Goal: Information Seeking & Learning: Learn about a topic

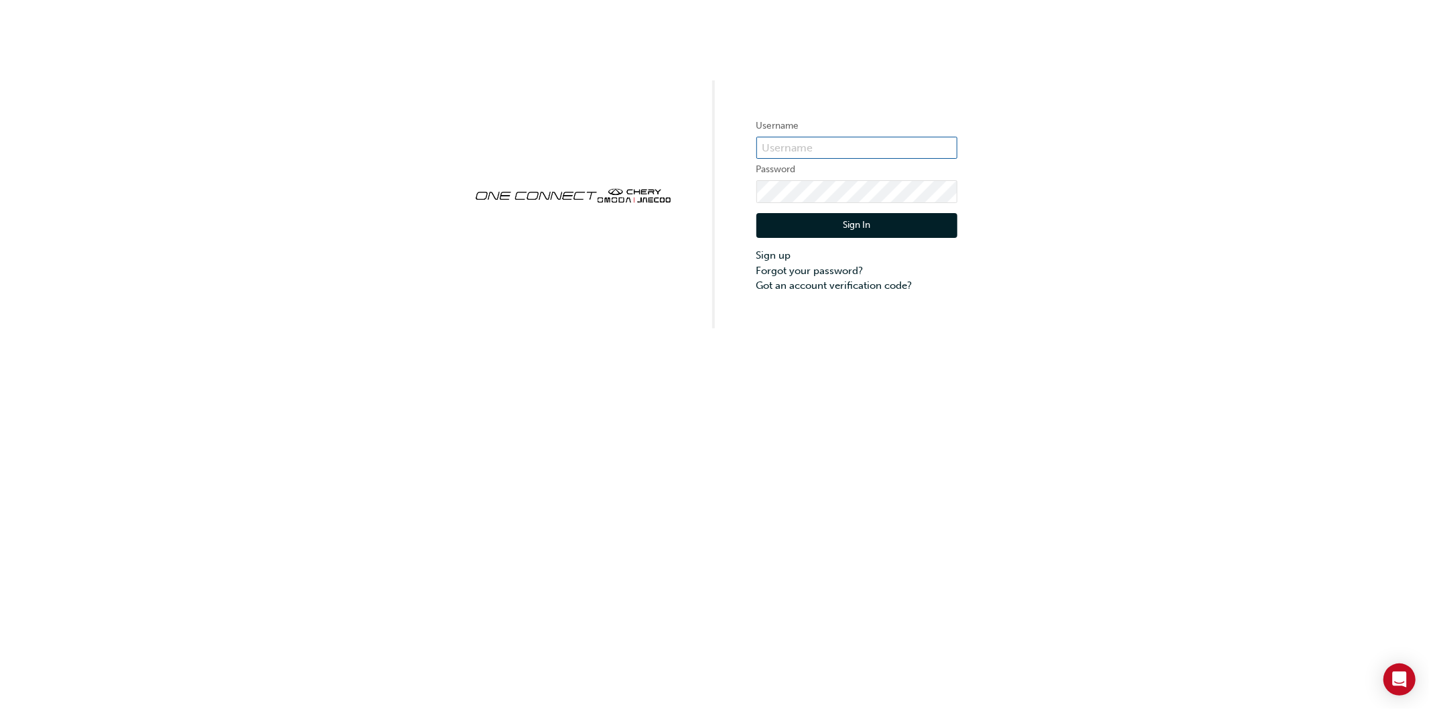
type input "ONE00022"
click at [788, 233] on button "Sign In" at bounding box center [856, 225] width 201 height 25
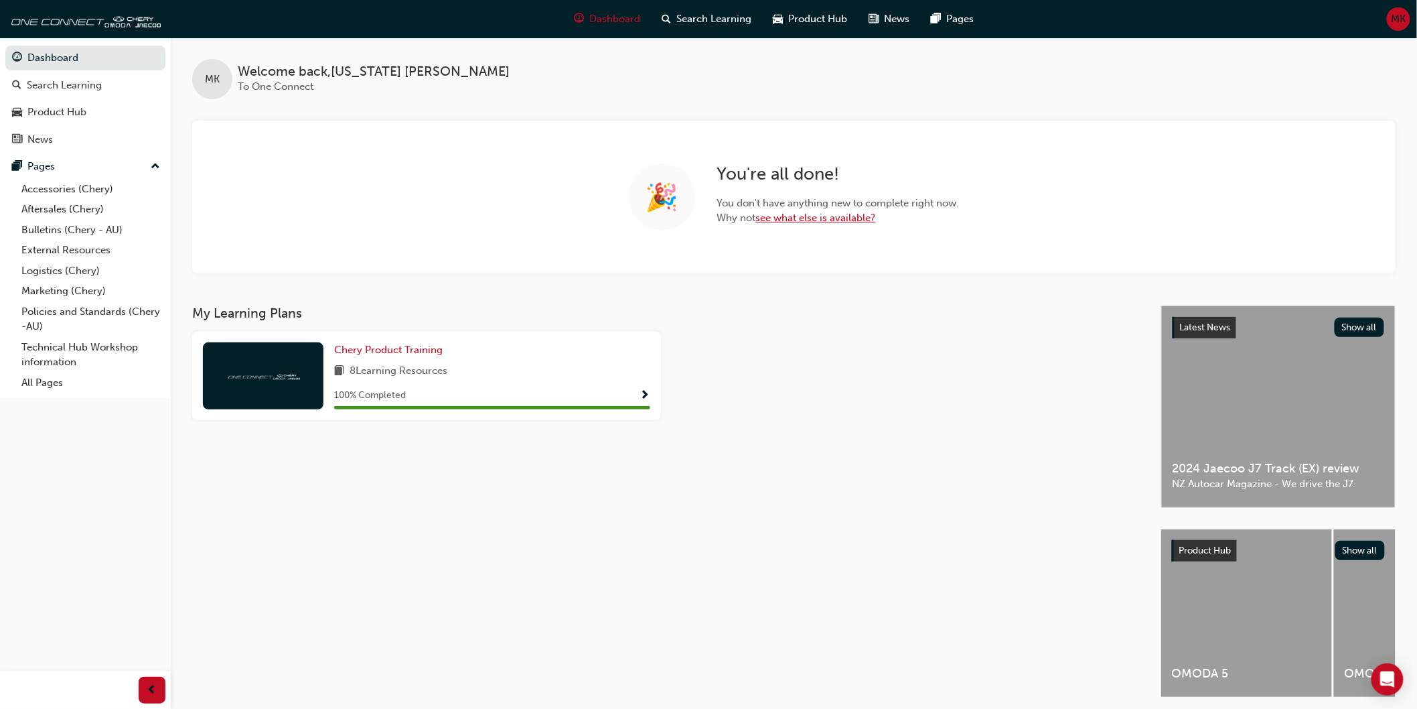
click at [801, 223] on link "see what else is available?" at bounding box center [816, 218] width 120 height 12
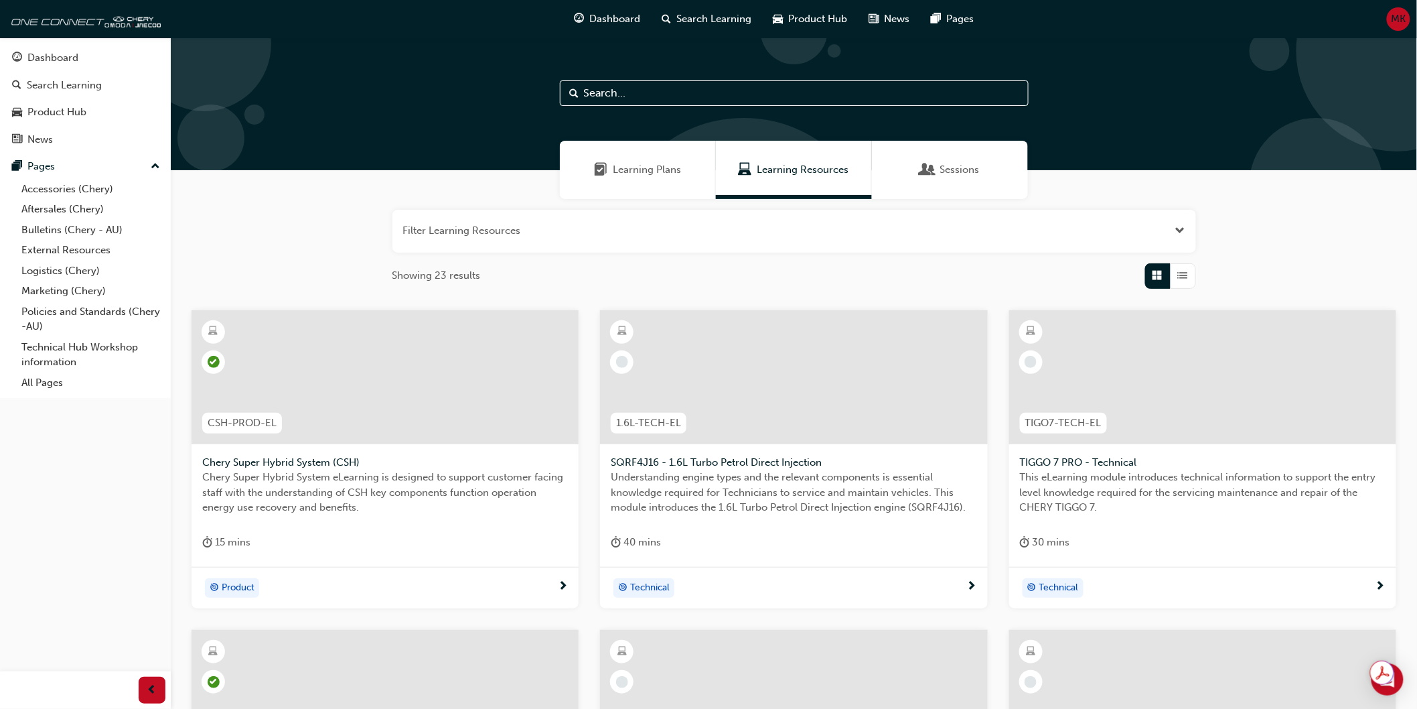
click at [998, 165] on div "Sessions" at bounding box center [950, 170] width 156 height 58
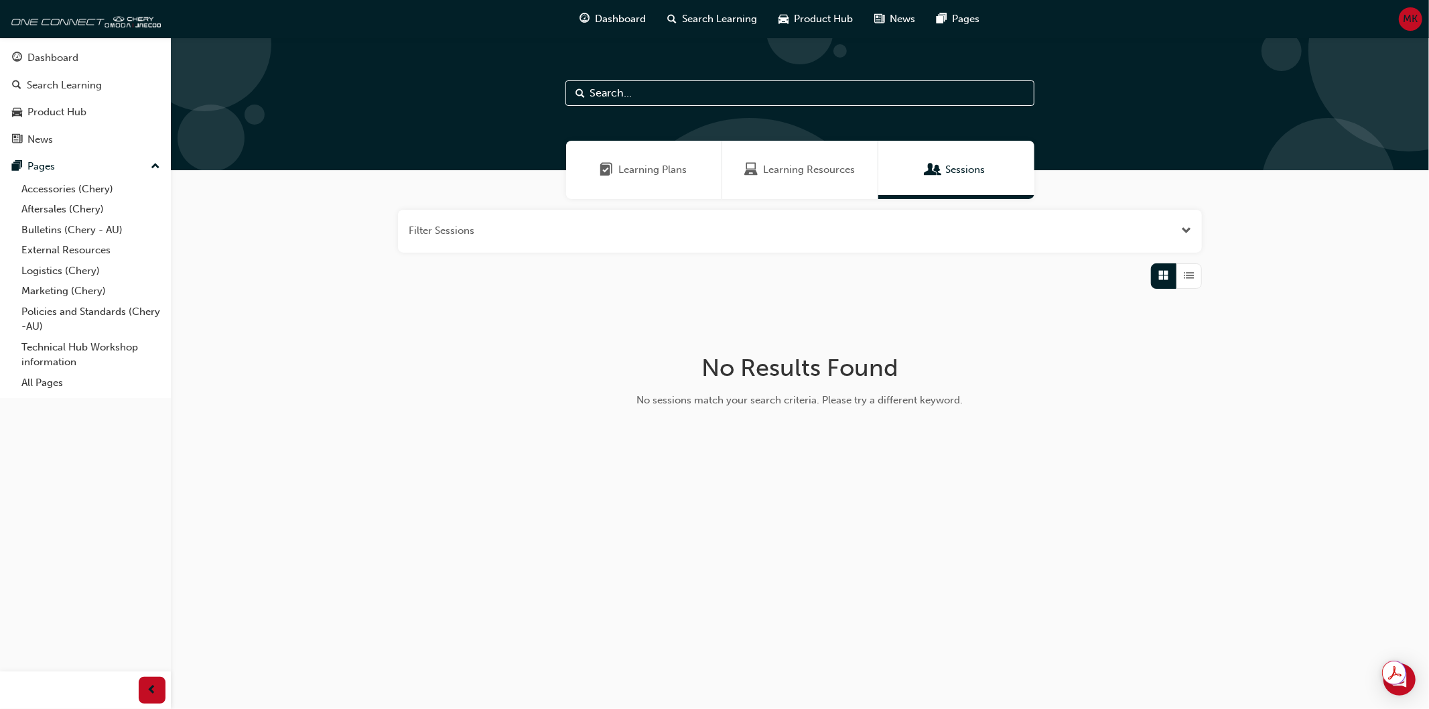
click at [662, 171] on span "Learning Plans" at bounding box center [653, 169] width 68 height 15
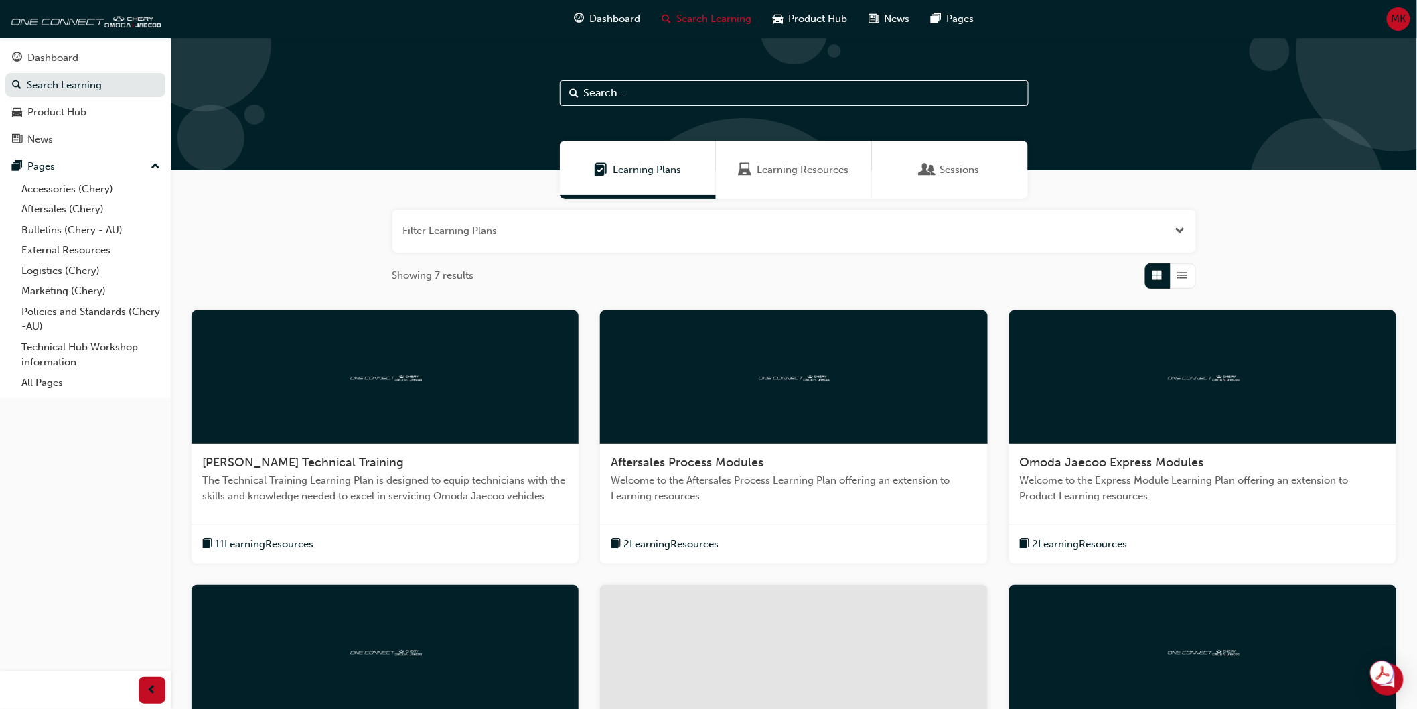
click at [719, 547] on span "2 Learning Resources" at bounding box center [671, 544] width 95 height 15
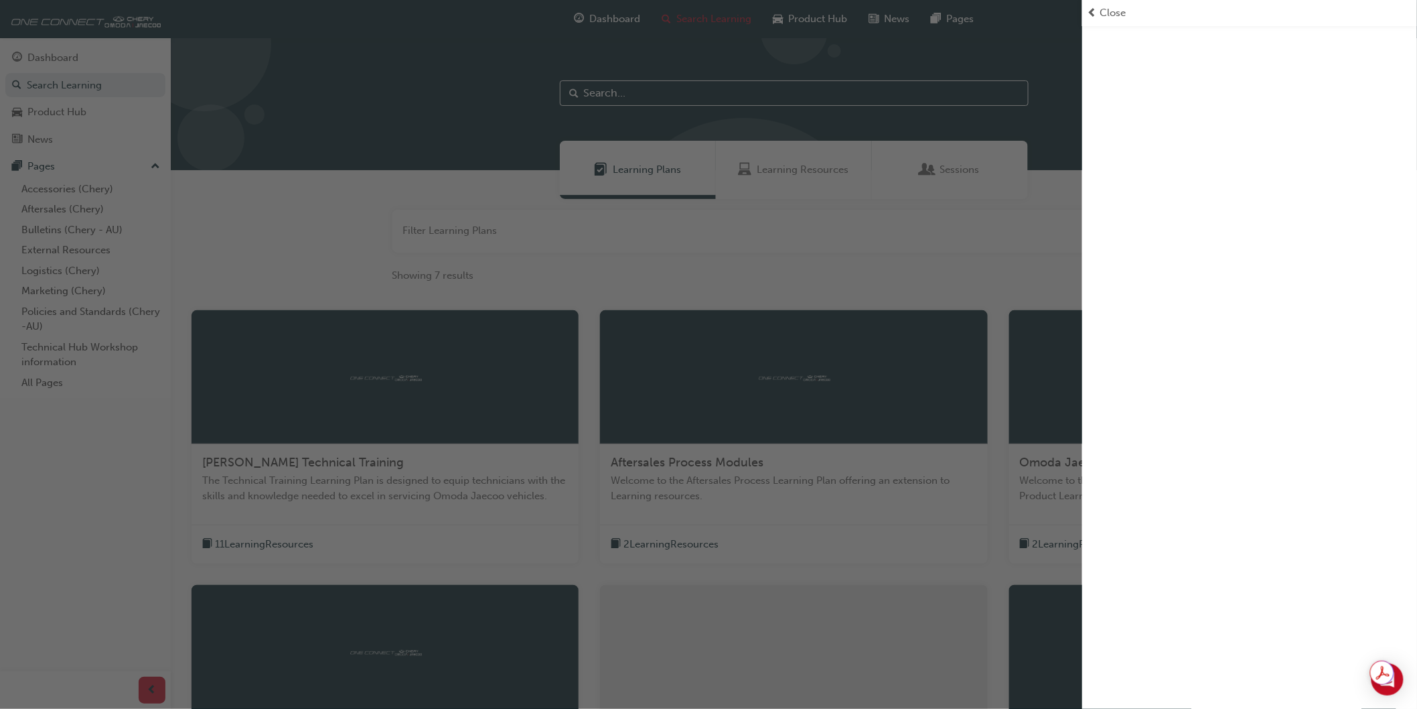
click at [1097, 7] on span "prev-icon" at bounding box center [1093, 12] width 10 height 15
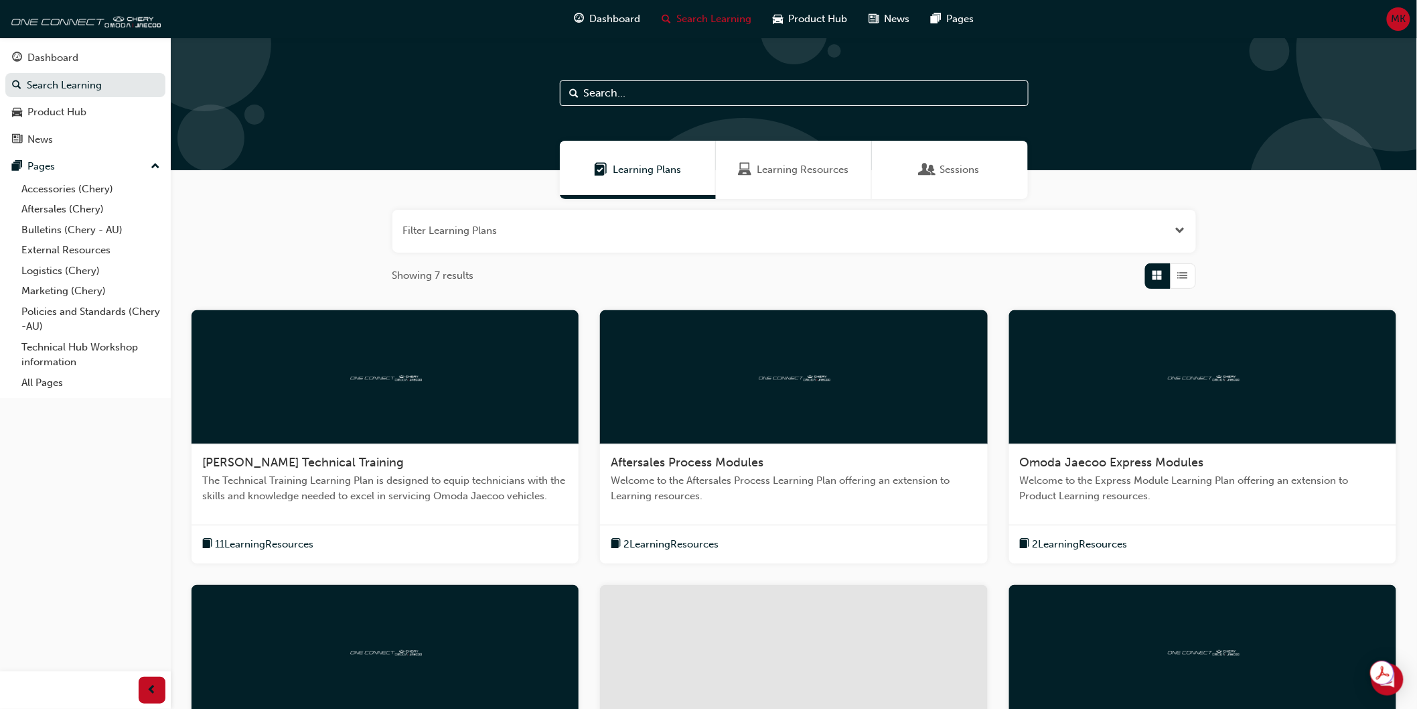
click at [1387, 19] on div "MK" at bounding box center [1398, 18] width 23 height 23
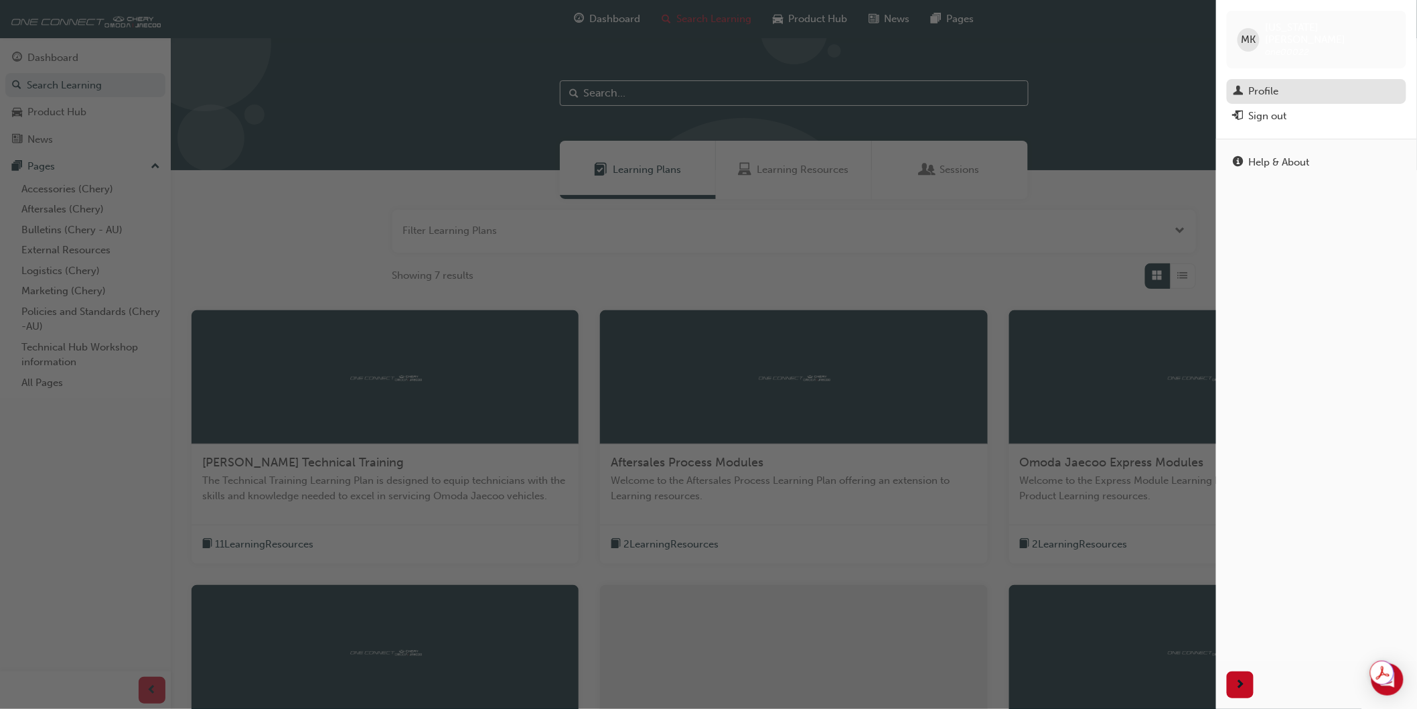
click at [1283, 83] on div "Profile" at bounding box center [1317, 91] width 166 height 17
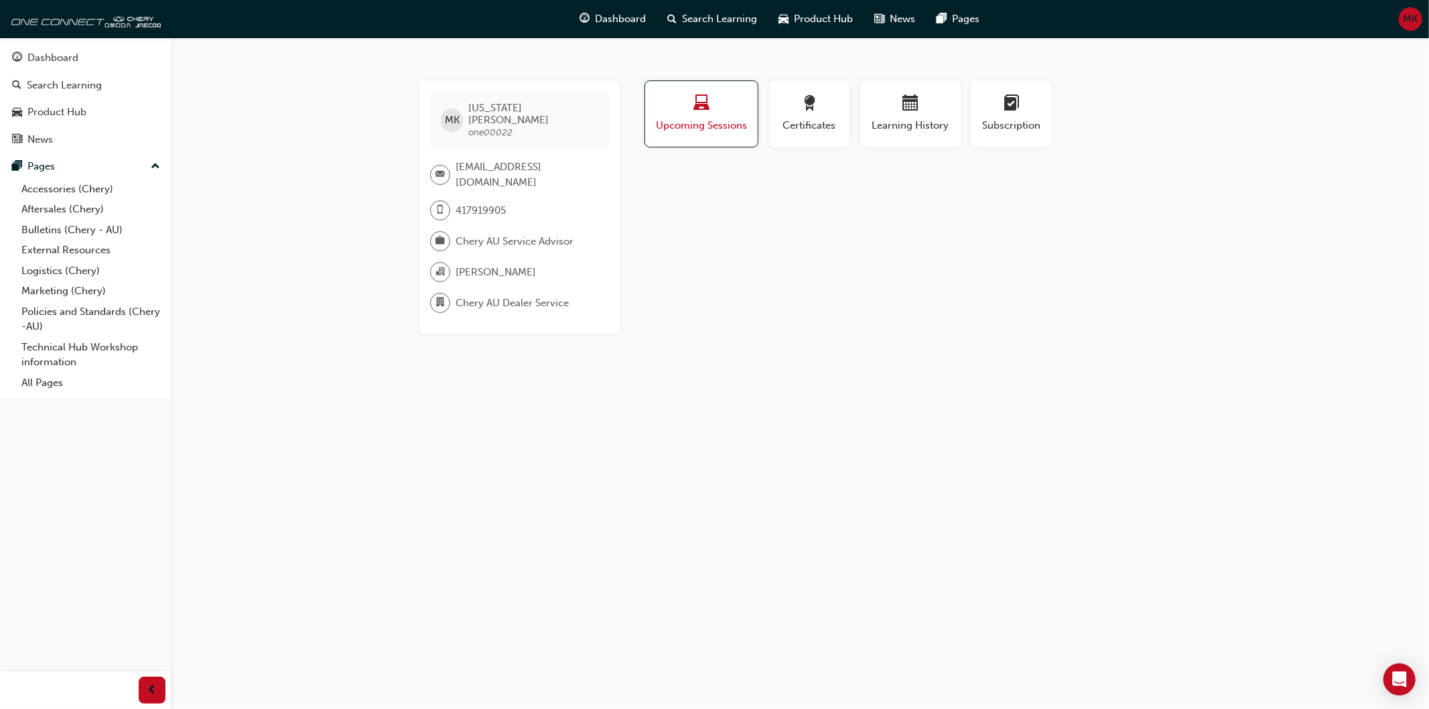
click at [748, 111] on button "Upcoming Sessions" at bounding box center [701, 113] width 114 height 67
click at [798, 107] on div "button" at bounding box center [809, 105] width 60 height 21
click at [902, 107] on span "calendar-icon" at bounding box center [910, 104] width 16 height 18
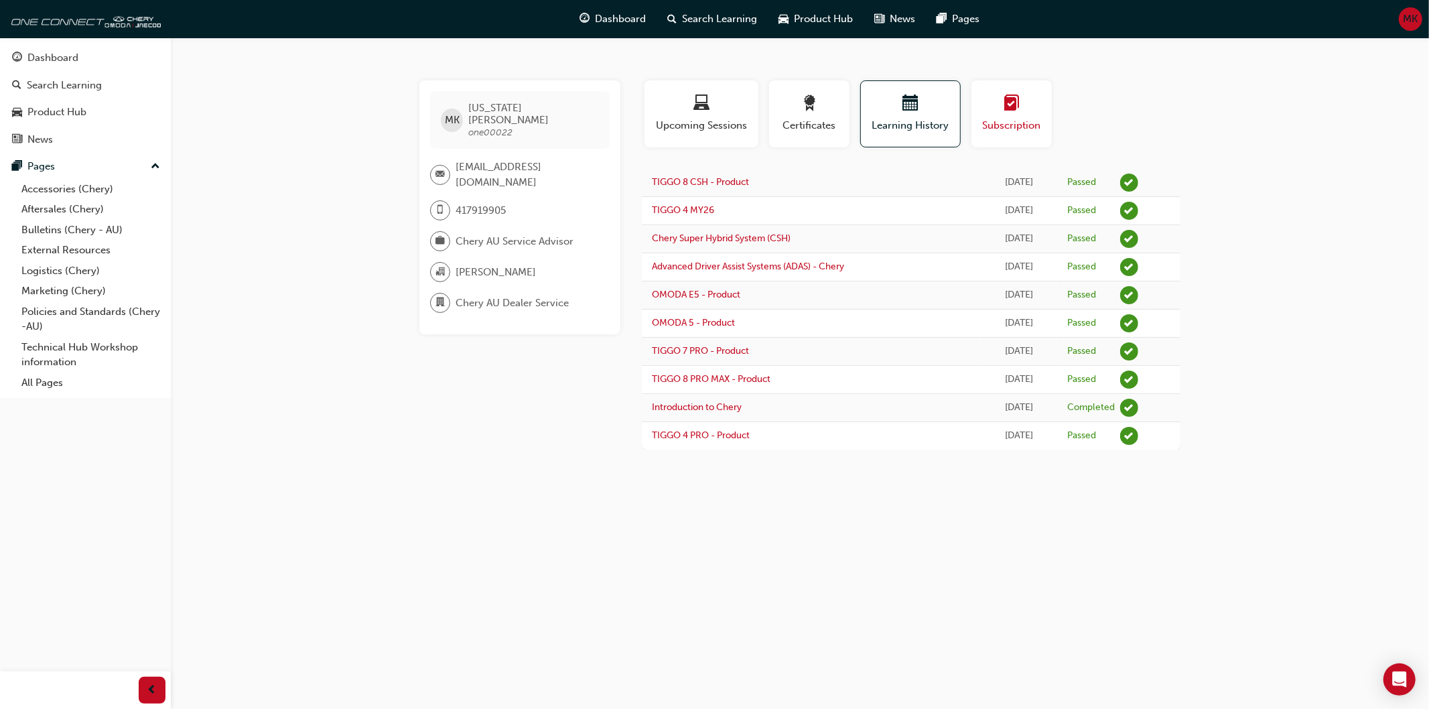
click at [1033, 101] on div "button" at bounding box center [1011, 105] width 60 height 21
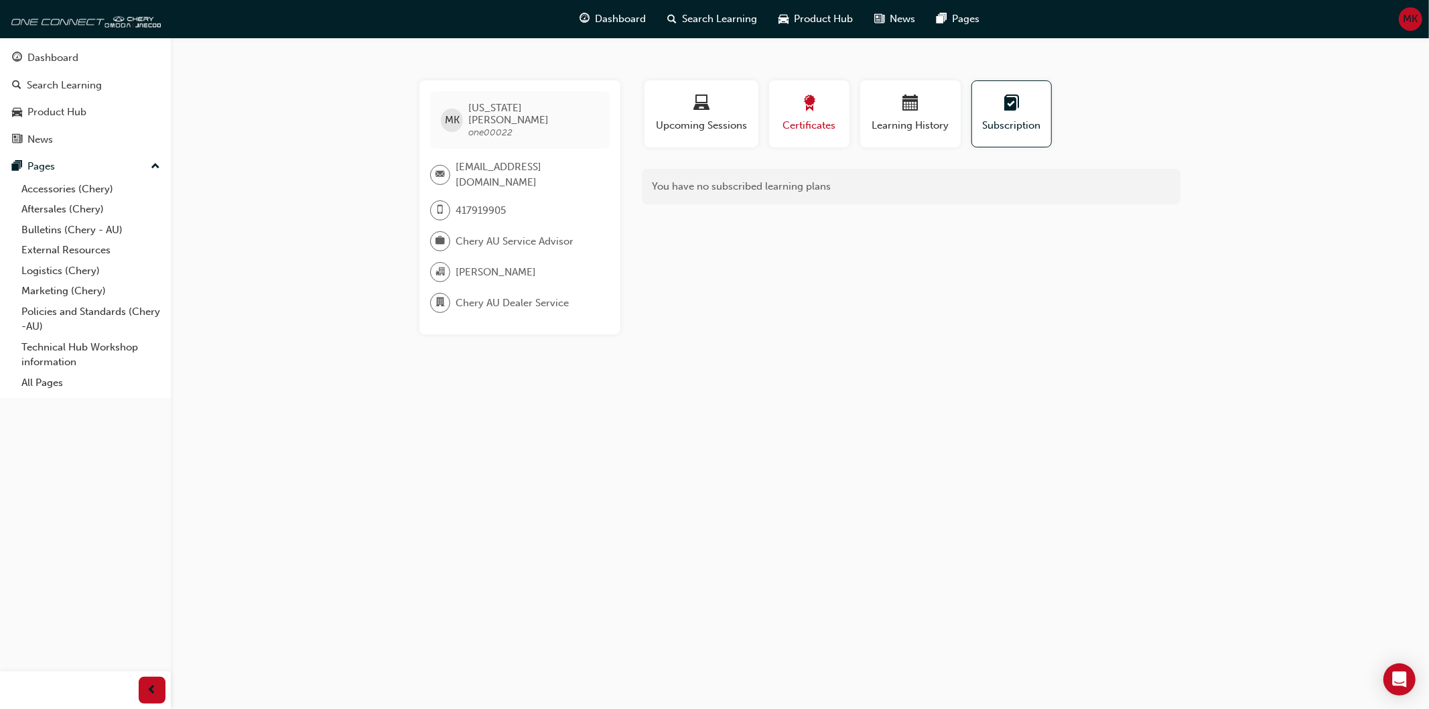
click at [847, 111] on button "Certificates" at bounding box center [809, 113] width 80 height 67
click at [896, 128] on span "Learning History" at bounding box center [910, 125] width 80 height 15
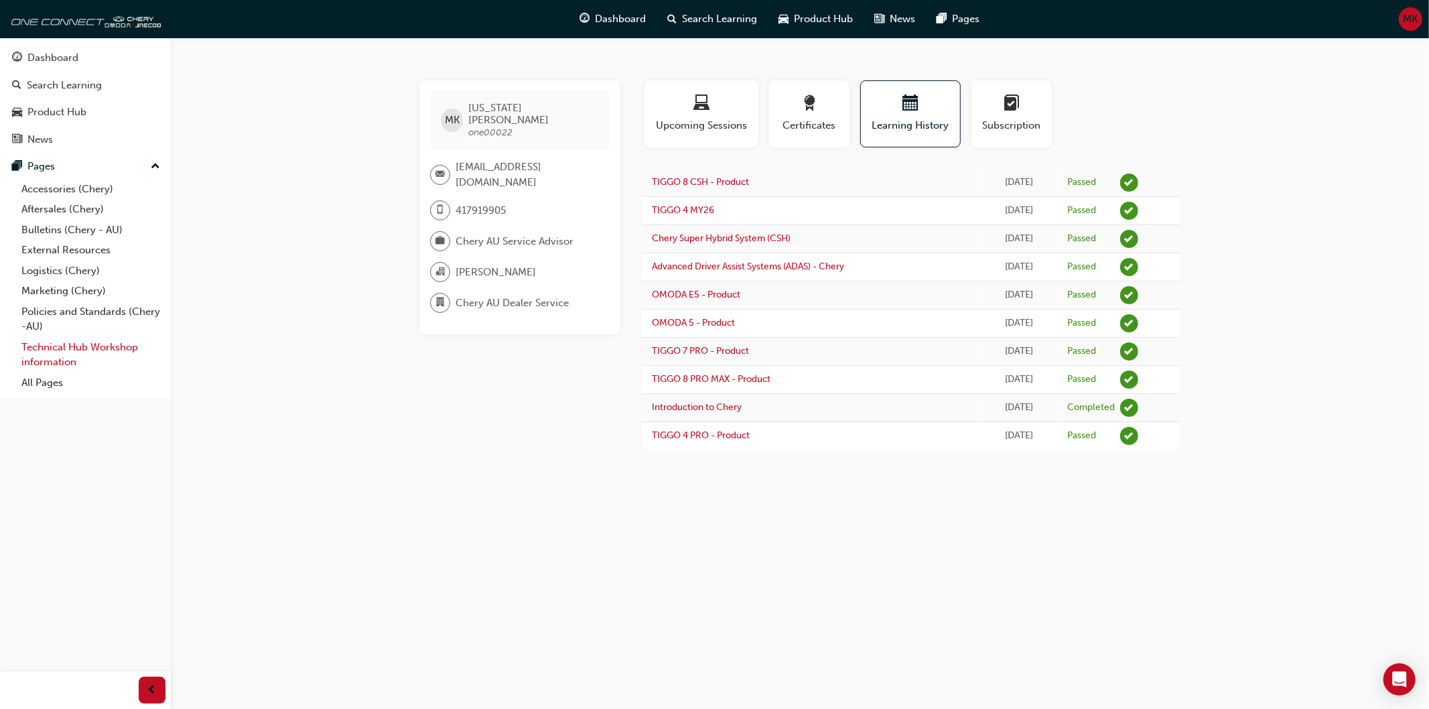
click at [38, 354] on link "Technical Hub Workshop information" at bounding box center [90, 355] width 149 height 36
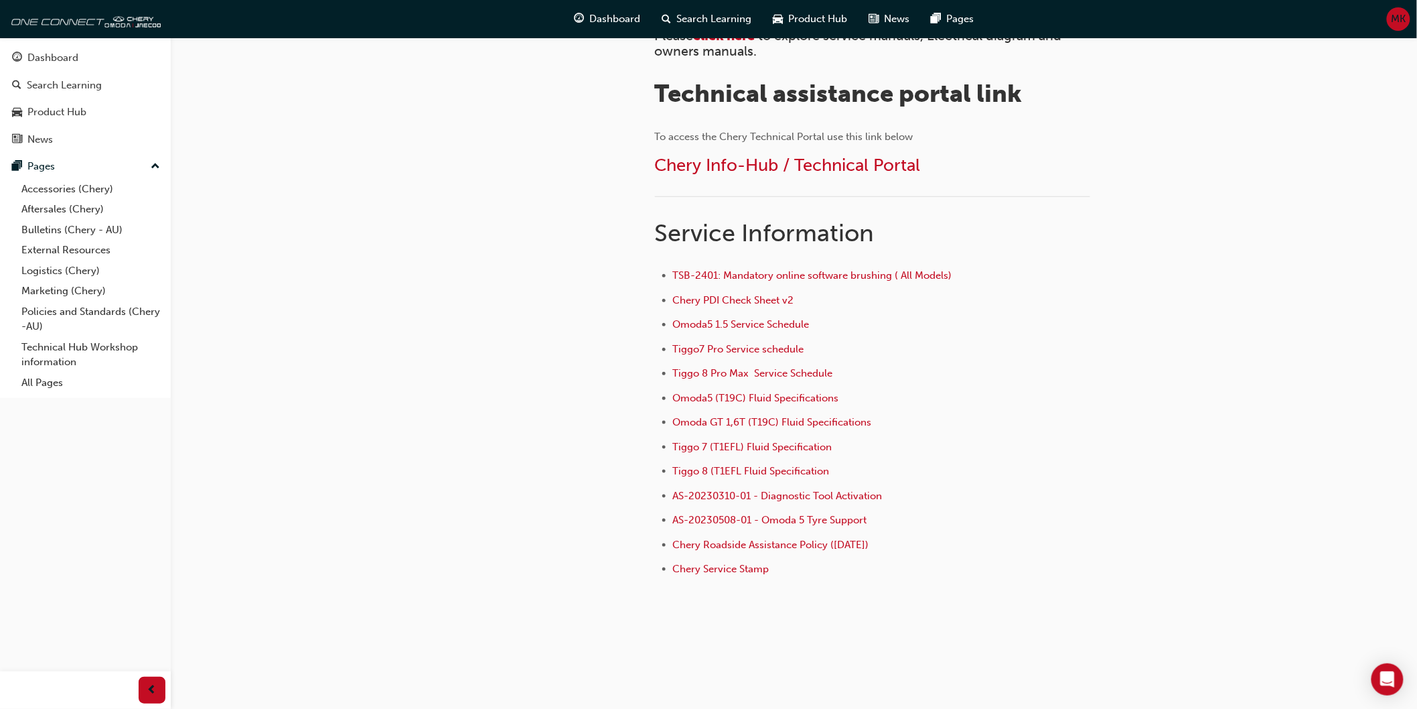
scroll to position [397, 0]
click at [722, 543] on span "Chery Roadside Assistance Policy ([DATE])" at bounding box center [771, 544] width 196 height 12
